Goal: Answer question/provide support: Share knowledge or assist other users

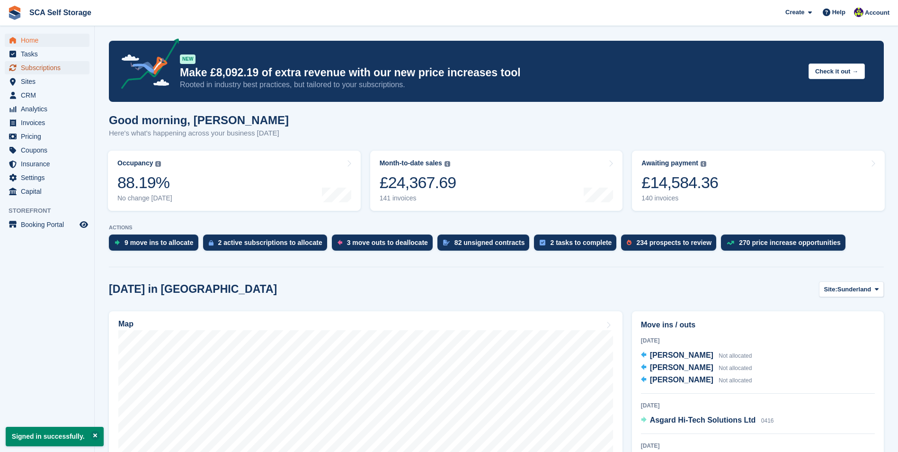
click at [66, 70] on span "Subscriptions" at bounding box center [49, 67] width 57 height 13
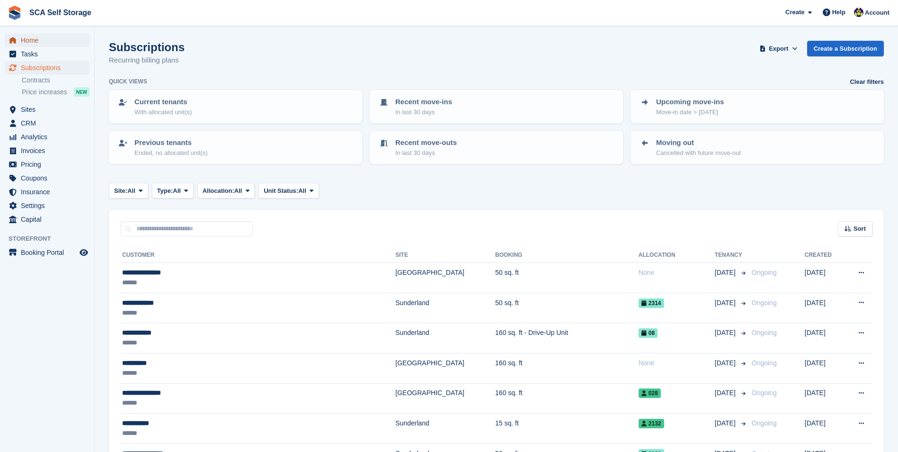
click at [49, 44] on span "Home" at bounding box center [49, 40] width 57 height 13
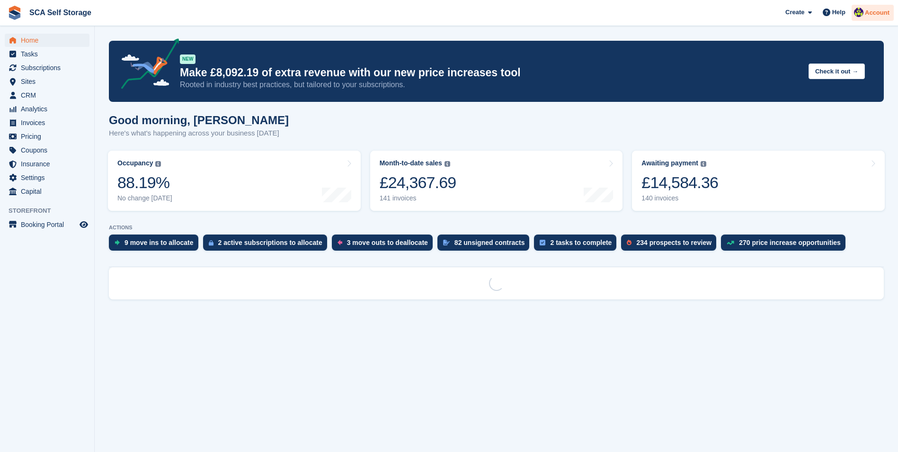
click at [888, 16] on span "Account" at bounding box center [877, 12] width 25 height 9
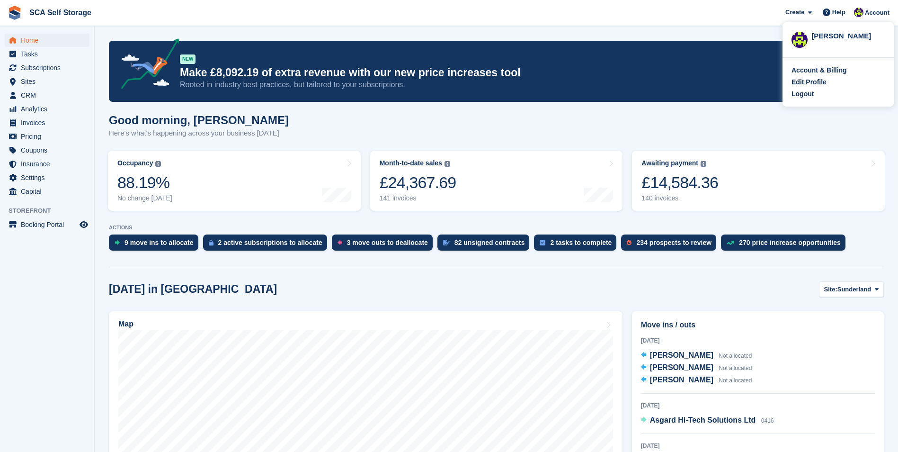
click at [665, 116] on div "Good morning, Thomas Here's what's happening across your business today" at bounding box center [496, 132] width 775 height 36
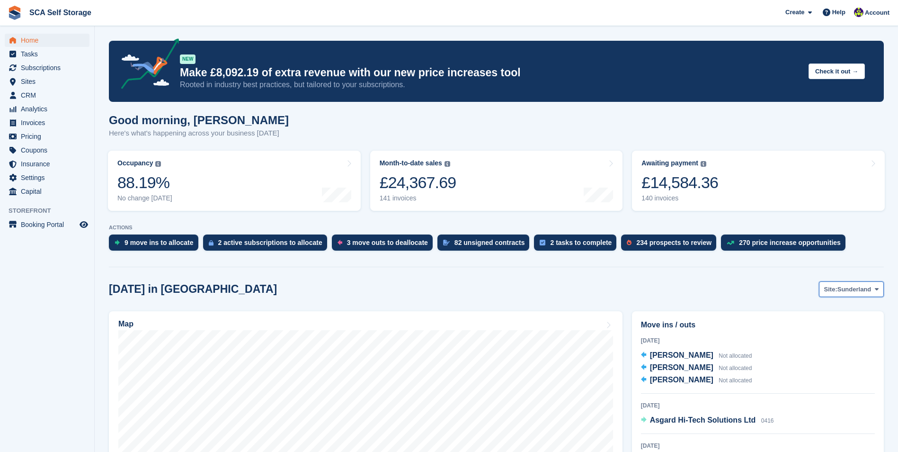
click at [840, 292] on button "Site: Sunderland" at bounding box center [851, 289] width 65 height 16
click at [839, 327] on link "[GEOGRAPHIC_DATA]" at bounding box center [836, 328] width 85 height 17
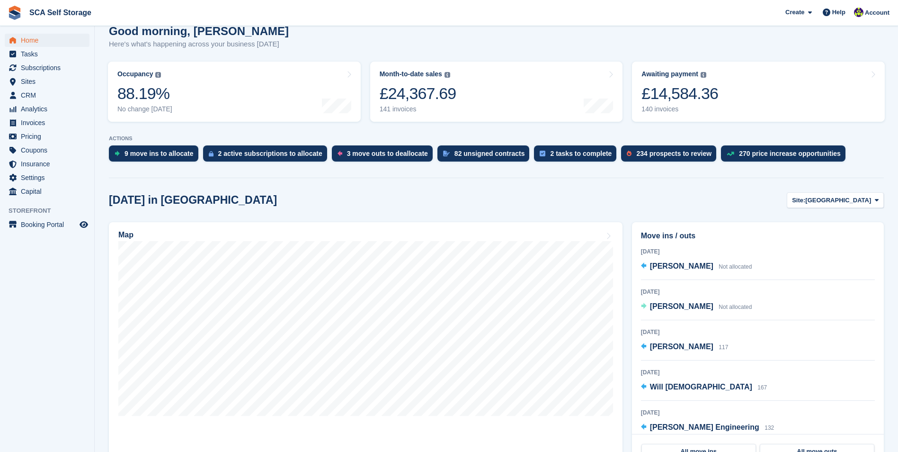
scroll to position [95, 0]
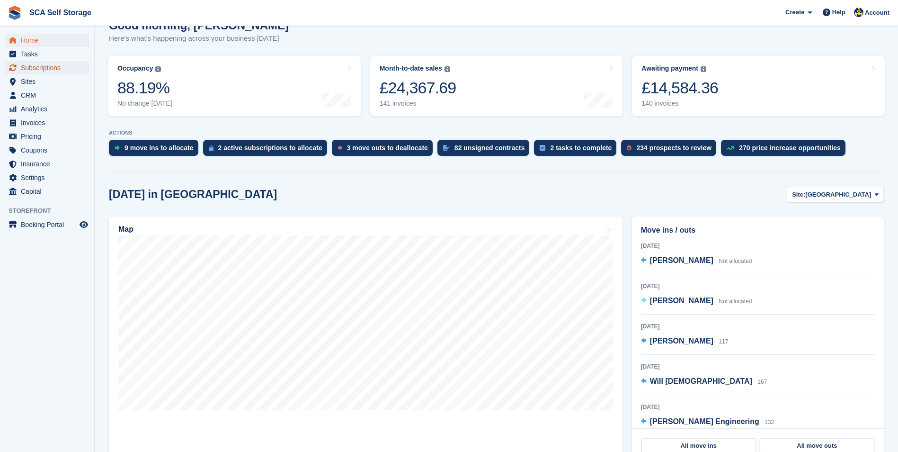
click at [62, 65] on span "Subscriptions" at bounding box center [49, 67] width 57 height 13
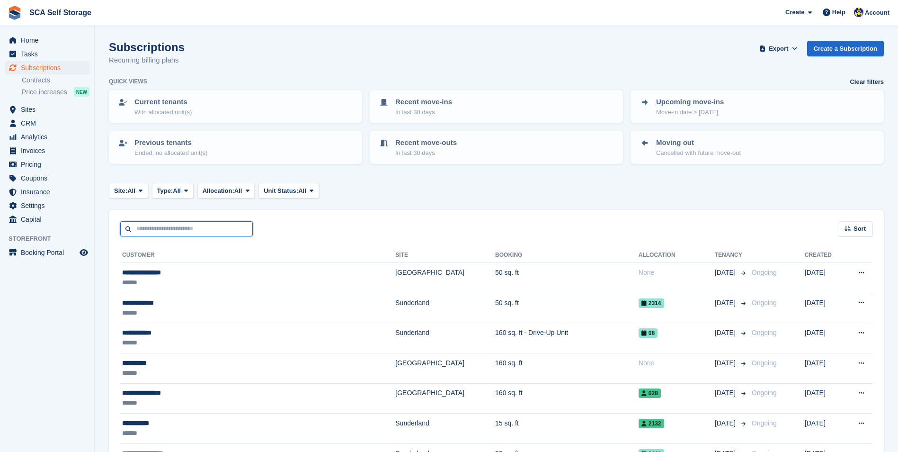
click at [181, 223] on input "text" at bounding box center [186, 229] width 133 height 16
type input "****"
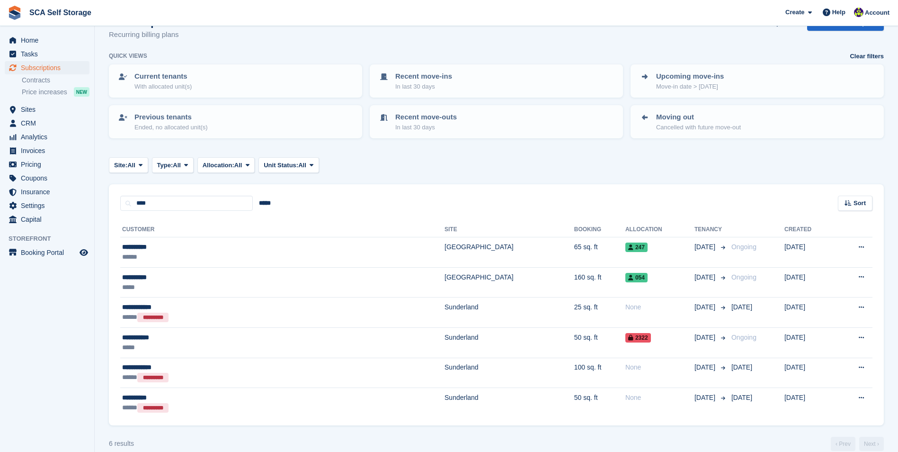
scroll to position [39, 0]
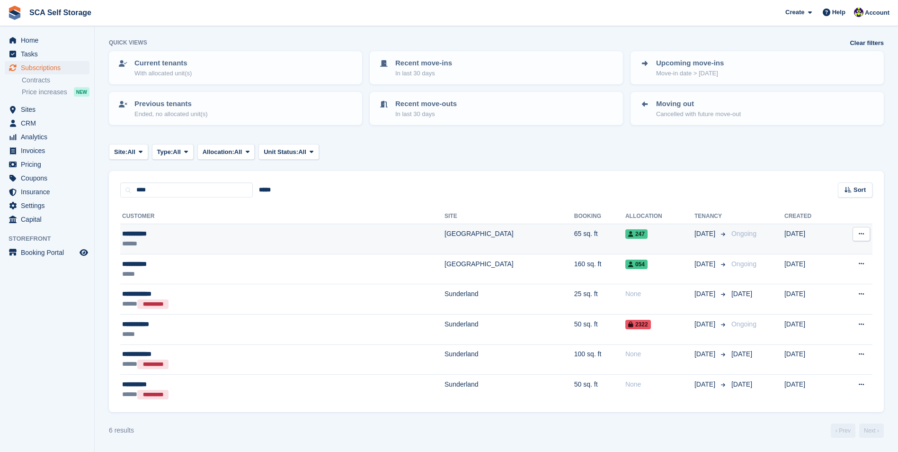
click at [217, 239] on div "******" at bounding box center [207, 244] width 171 height 10
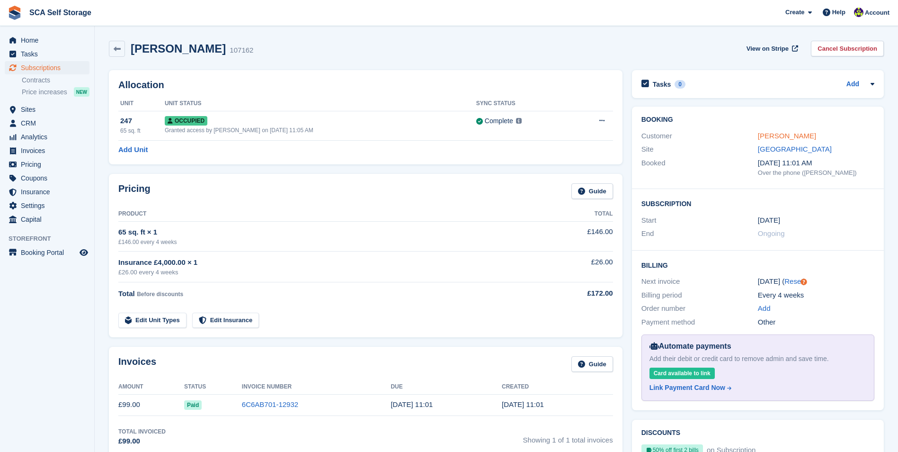
click at [783, 132] on link "[PERSON_NAME]" at bounding box center [787, 136] width 58 height 8
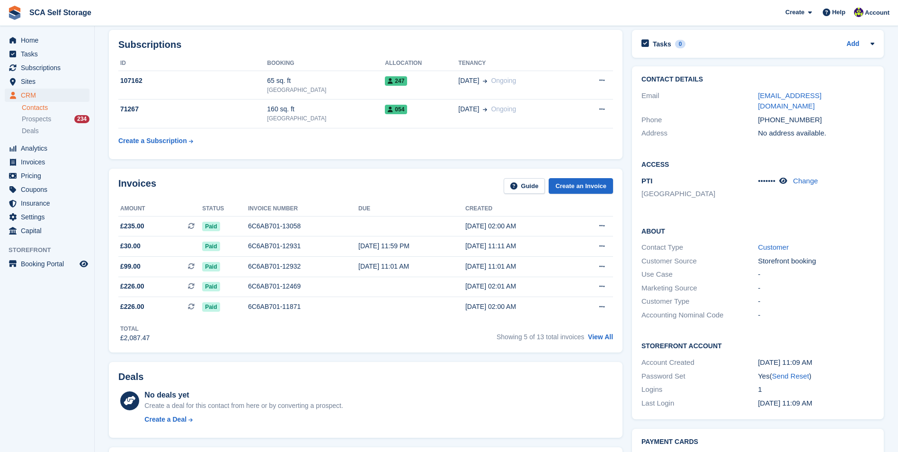
scroll to position [189, 0]
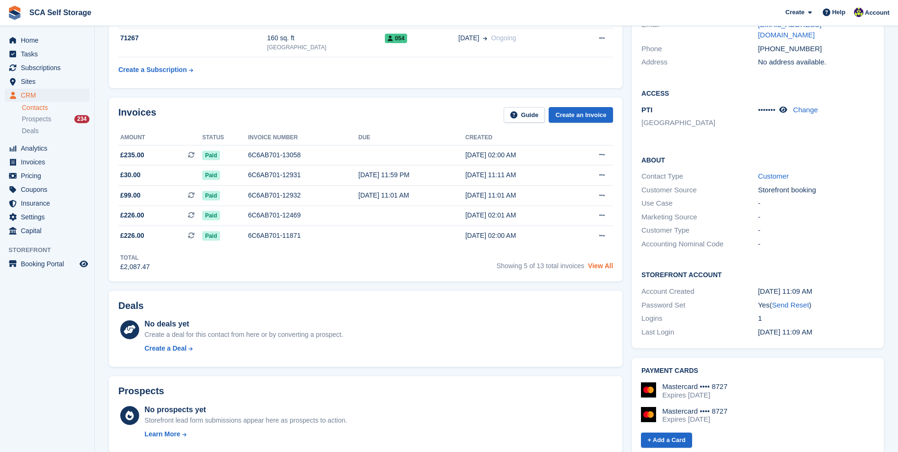
click at [608, 264] on link "View All" at bounding box center [600, 266] width 25 height 8
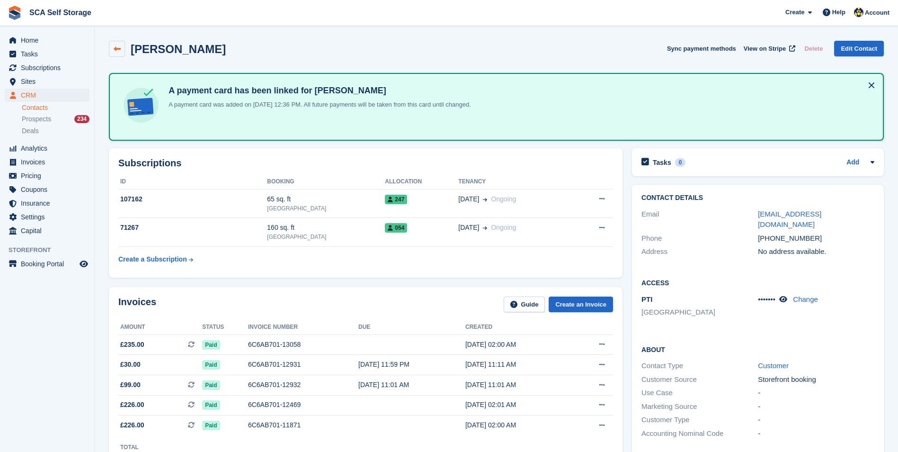
click at [119, 45] on icon at bounding box center [117, 48] width 7 height 7
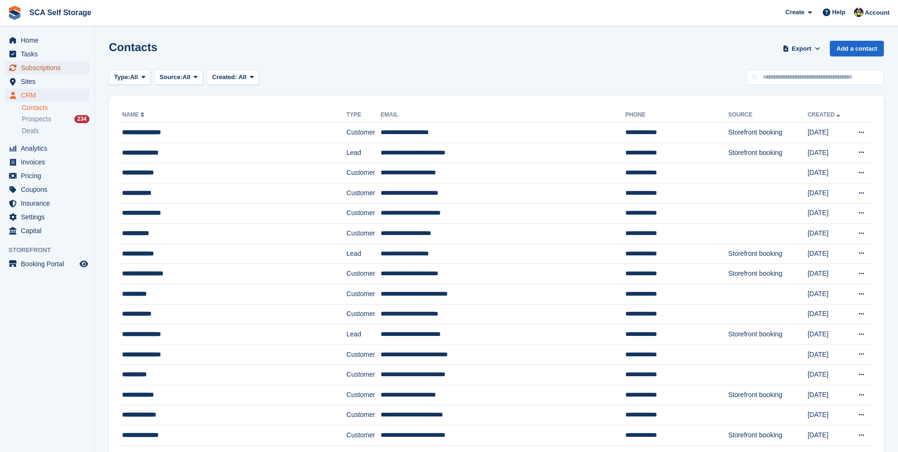
click at [54, 69] on span "Subscriptions" at bounding box center [49, 67] width 57 height 13
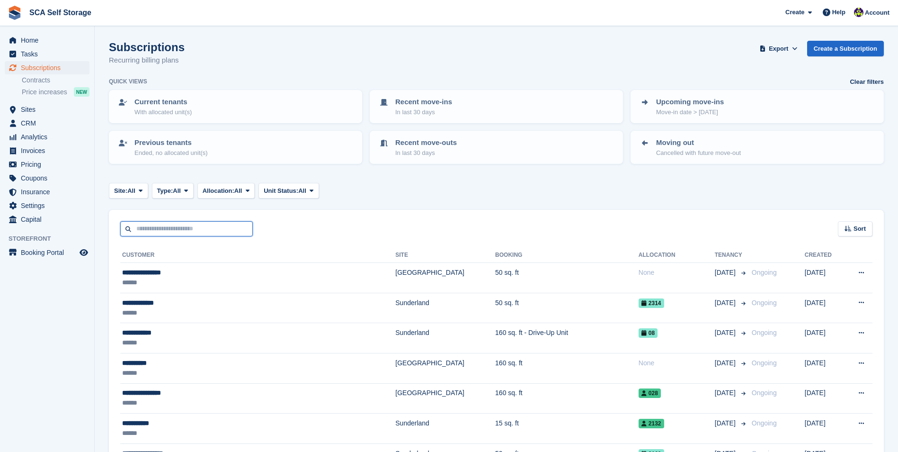
click at [163, 228] on input "text" at bounding box center [186, 229] width 133 height 16
type input "********"
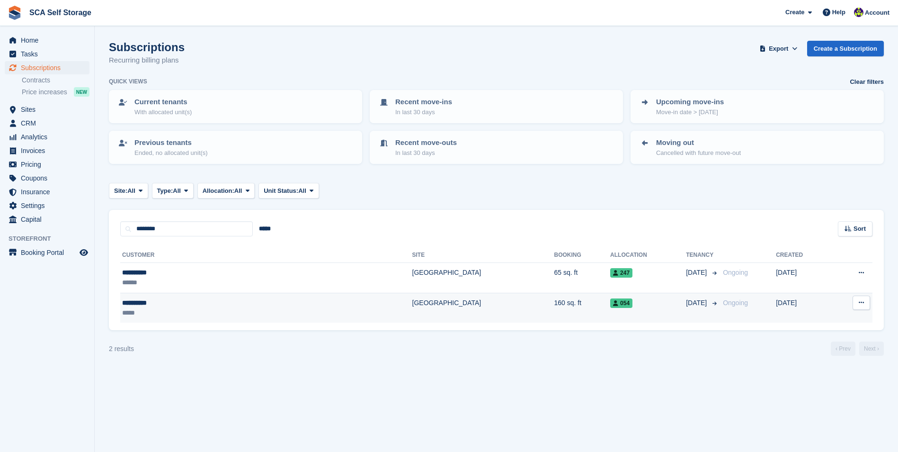
click at [181, 303] on div "**********" at bounding box center [192, 303] width 140 height 10
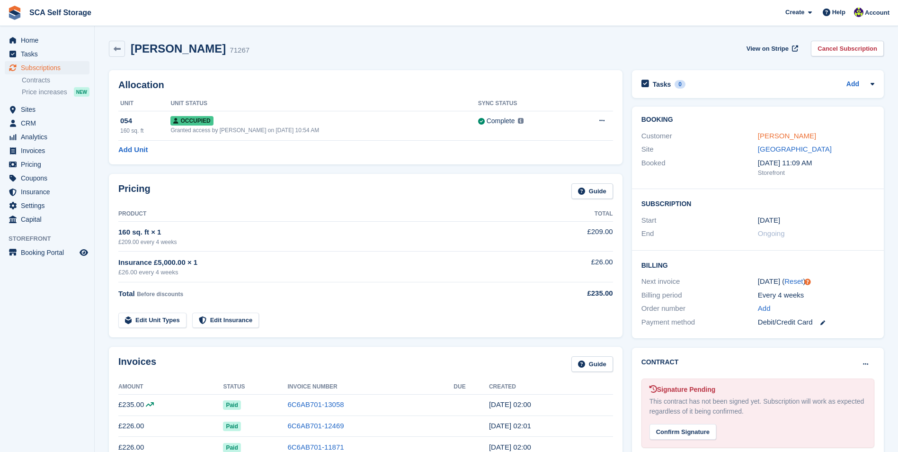
click at [774, 134] on link "[PERSON_NAME]" at bounding box center [787, 136] width 58 height 8
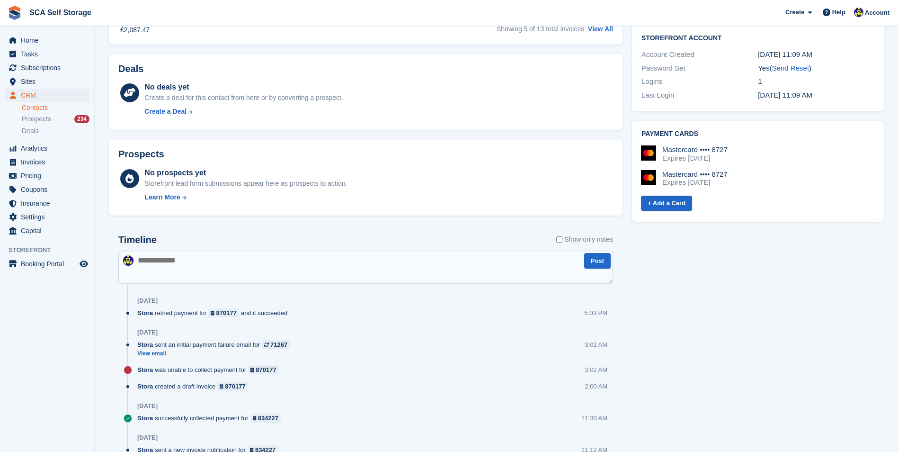
scroll to position [568, 0]
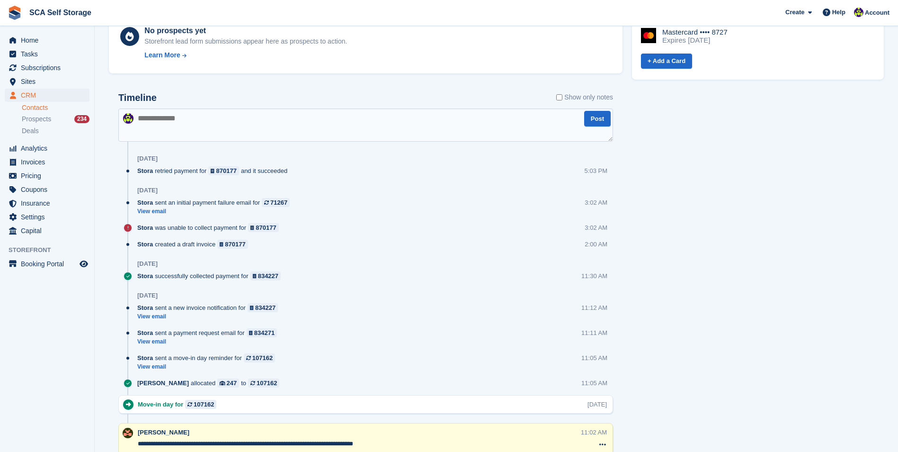
click at [127, 227] on icon at bounding box center [128, 228] width 8 height 8
click at [243, 205] on div "Stora sent an initial payment failure email for 71267" at bounding box center [215, 202] width 157 height 9
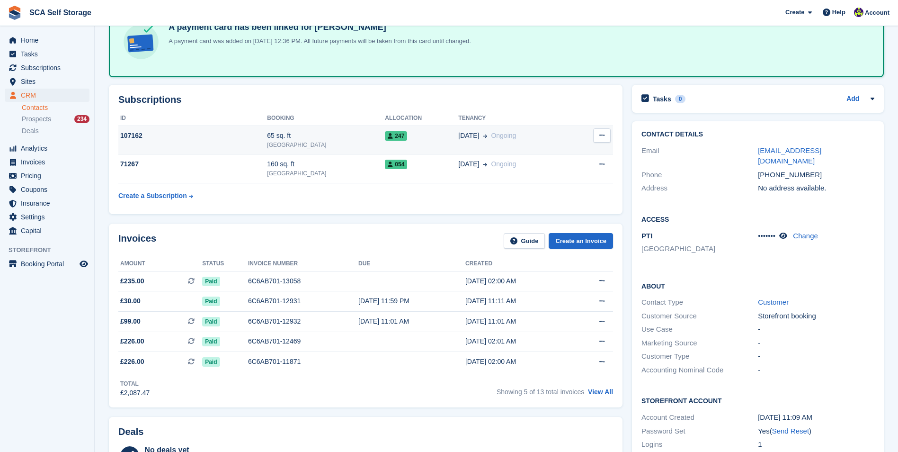
scroll to position [0, 0]
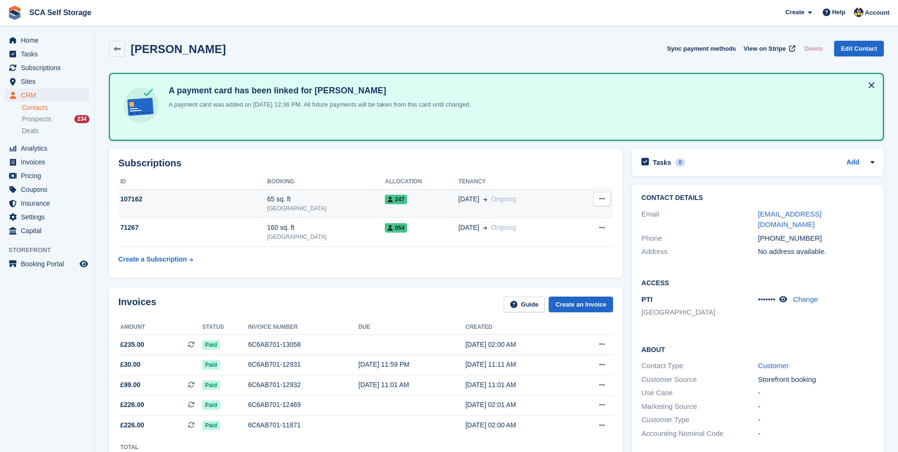
click at [246, 194] on div "107162" at bounding box center [192, 199] width 149 height 10
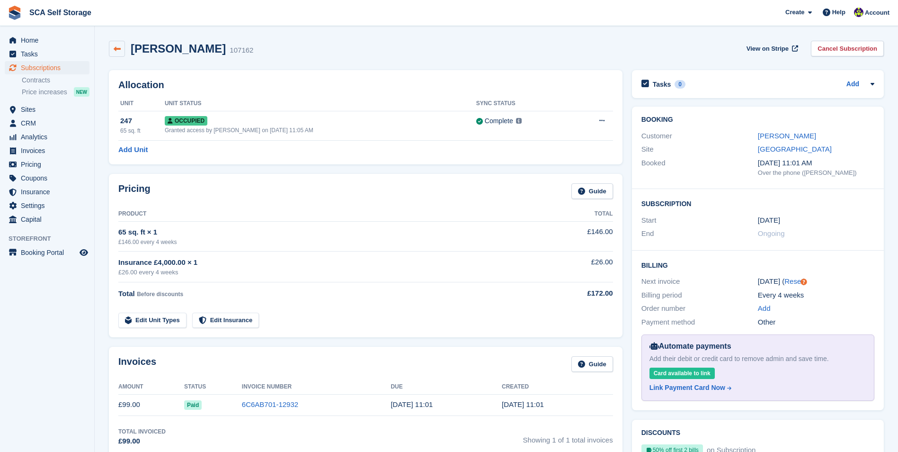
click at [121, 49] on link at bounding box center [117, 49] width 16 height 16
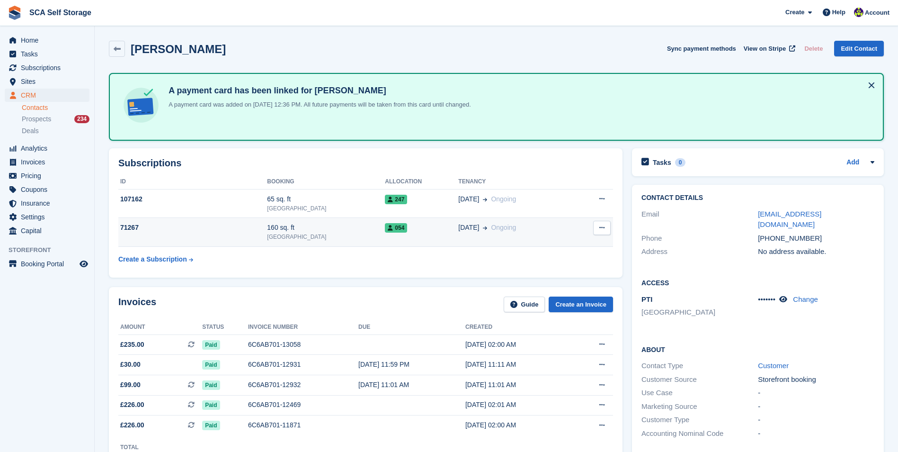
click at [399, 232] on div "054" at bounding box center [421, 228] width 73 height 10
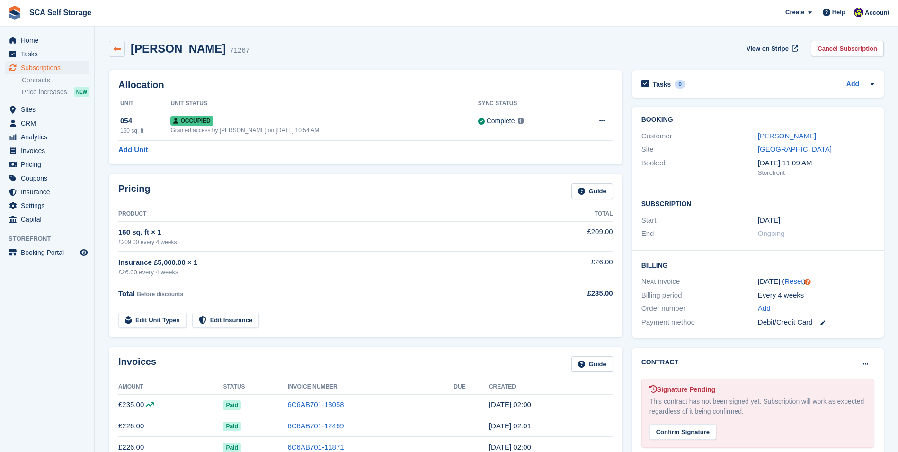
click at [115, 44] on link at bounding box center [117, 49] width 16 height 16
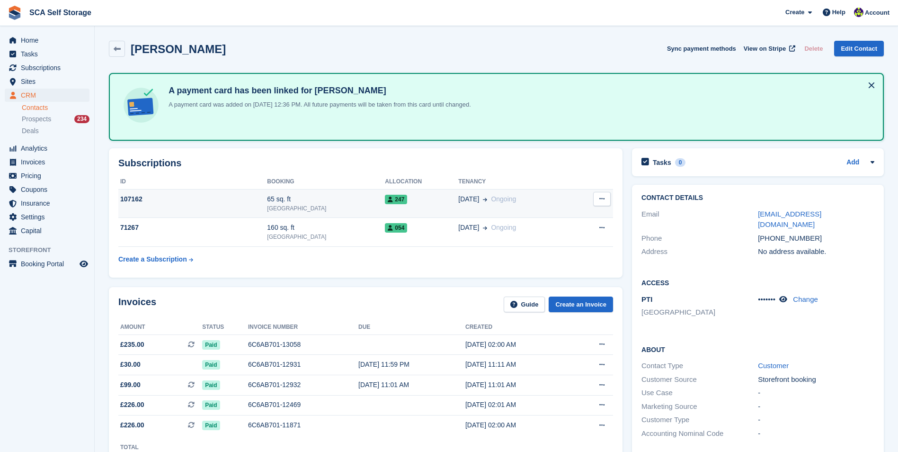
click at [235, 205] on td "107162" at bounding box center [192, 203] width 149 height 29
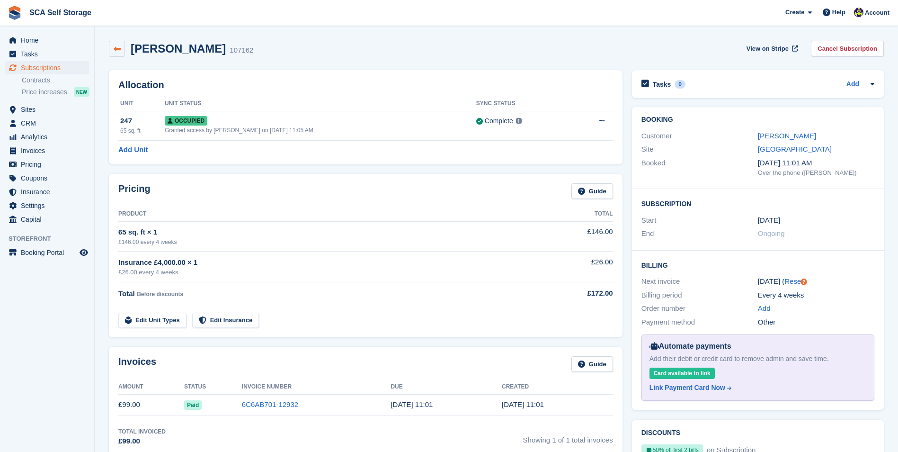
click at [120, 48] on icon at bounding box center [117, 48] width 7 height 7
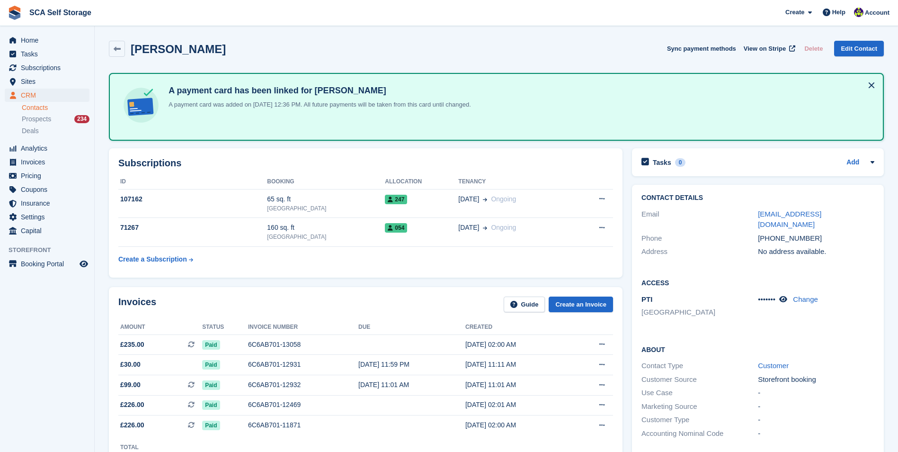
scroll to position [142, 0]
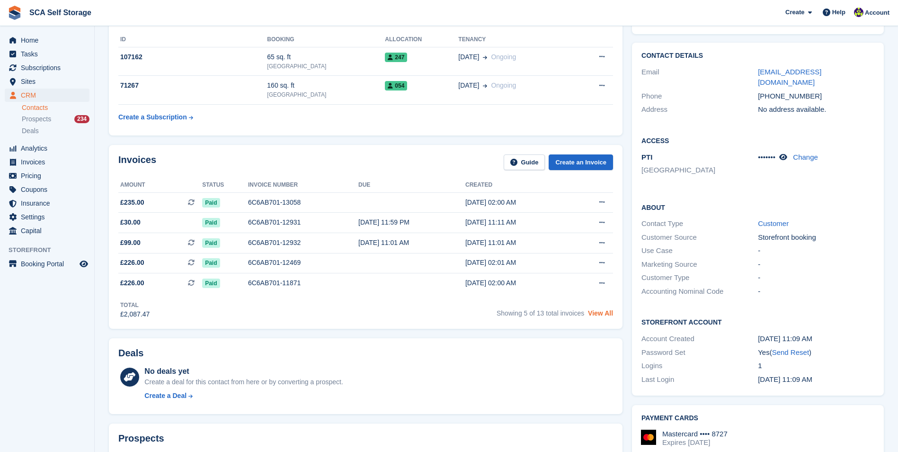
click at [597, 315] on link "View All" at bounding box center [600, 313] width 25 height 8
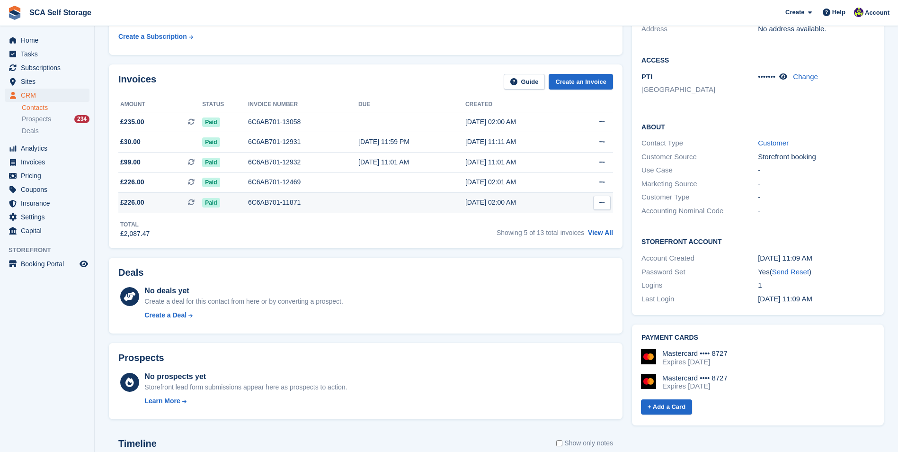
scroll to position [379, 0]
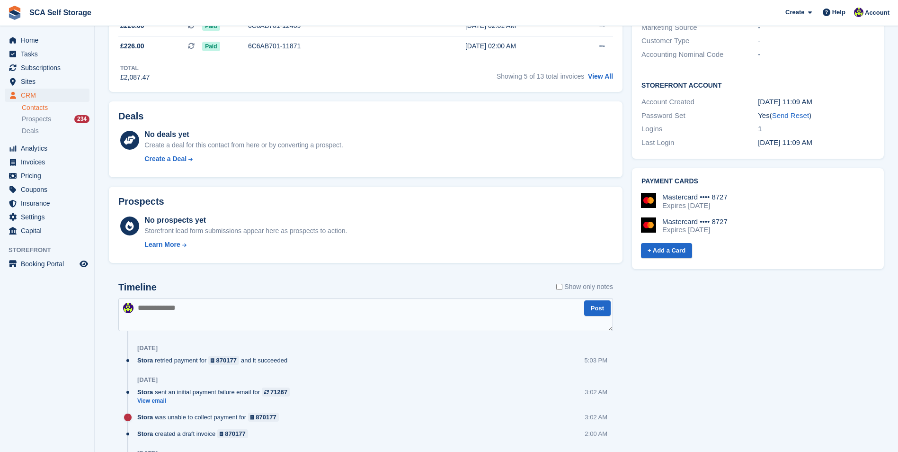
click at [346, 316] on textarea at bounding box center [365, 314] width 495 height 33
click at [428, 319] on textarea "**********" at bounding box center [365, 314] width 495 height 33
type textarea "**********"
click at [598, 308] on button "Post" at bounding box center [597, 308] width 27 height 16
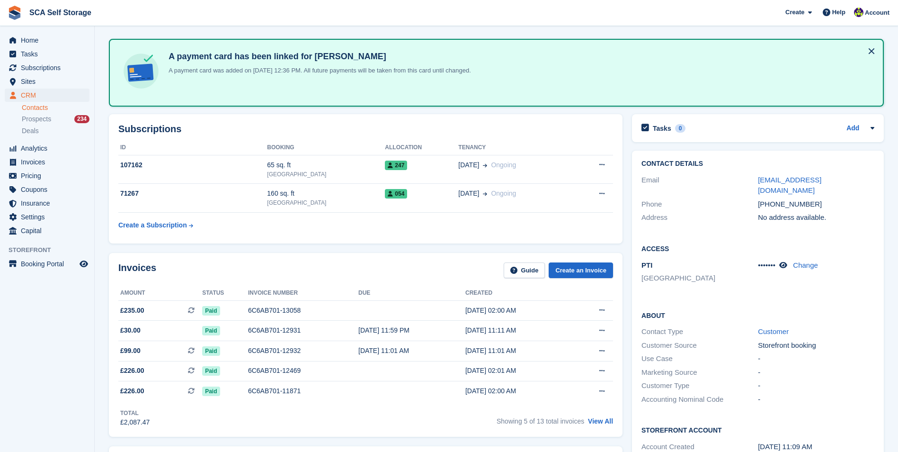
scroll to position [0, 0]
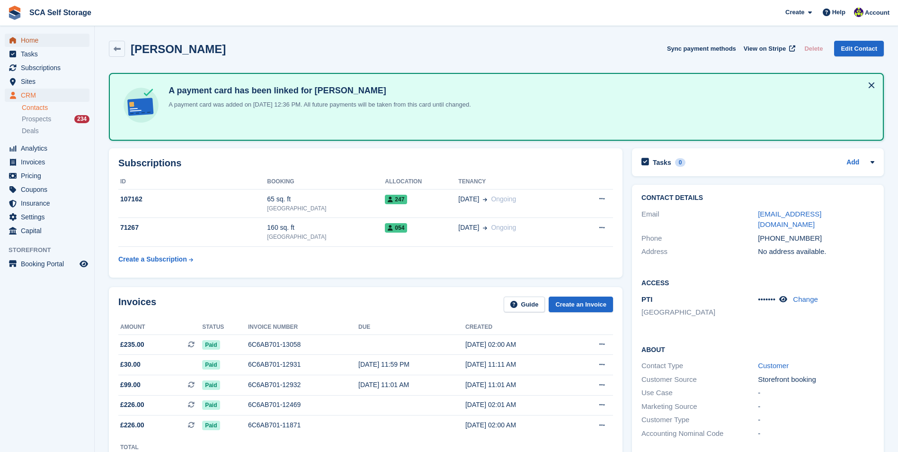
click at [52, 41] on span "Home" at bounding box center [49, 40] width 57 height 13
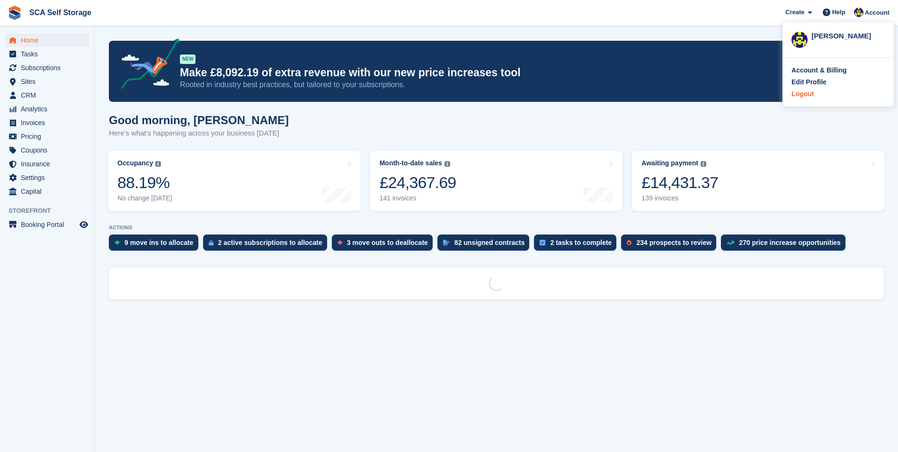
click at [799, 97] on div "Logout" at bounding box center [803, 94] width 22 height 10
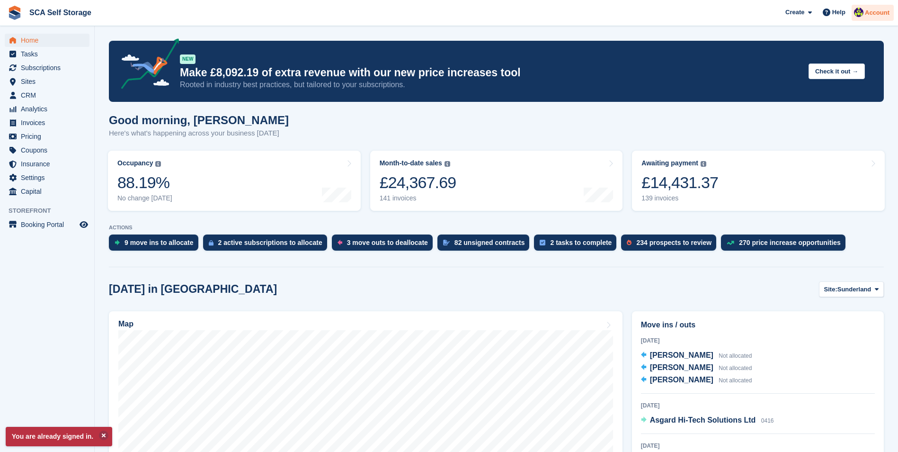
click at [884, 15] on span "Account" at bounding box center [877, 12] width 25 height 9
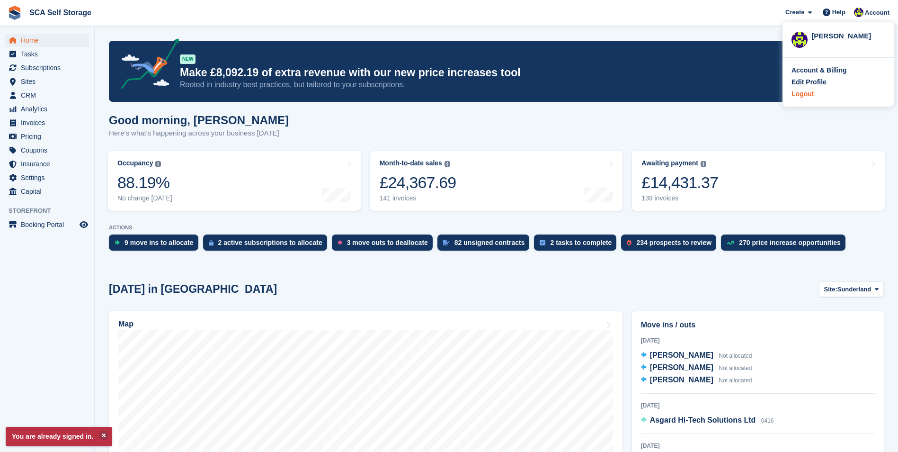
click at [800, 95] on div "Logout" at bounding box center [803, 94] width 22 height 10
